Goal: Information Seeking & Learning: Find specific page/section

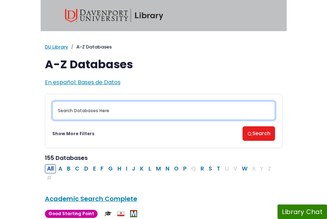
click at [127, 110] on input "Search database by title or keyword" at bounding box center [163, 110] width 223 height 19
type input "pro"
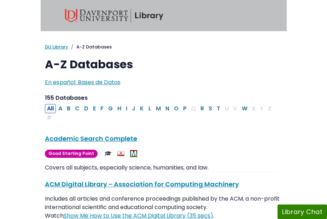
scroll to position [75, 0]
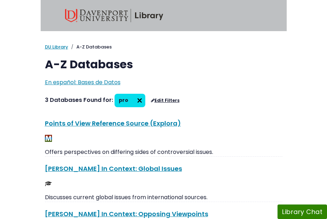
click at [134, 99] on img at bounding box center [139, 100] width 11 height 11
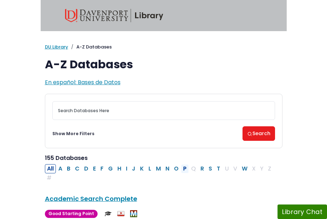
click at [184, 169] on button "P" at bounding box center [185, 168] width 8 height 9
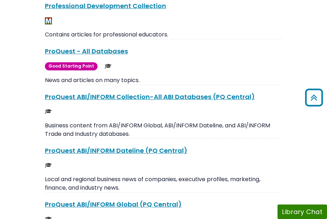
scroll to position [516, 0]
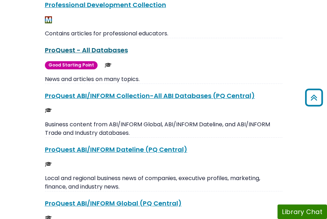
click at [110, 48] on link "ProQuest - All Databases This link opens in a new window" at bounding box center [86, 50] width 83 height 9
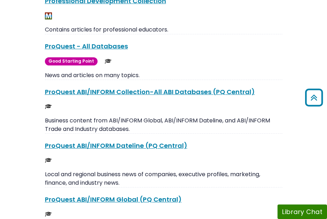
scroll to position [521, 0]
